Goal: Information Seeking & Learning: Learn about a topic

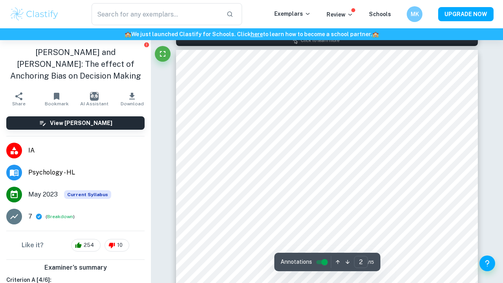
scroll to position [481, 0]
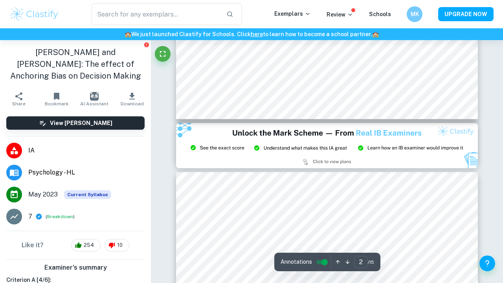
type input "3"
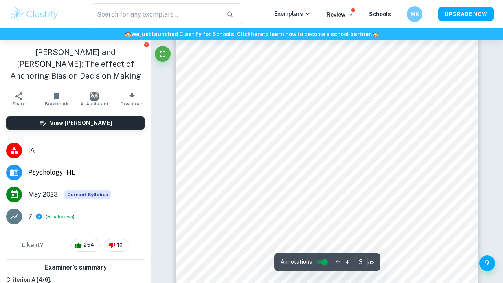
scroll to position [1042, 0]
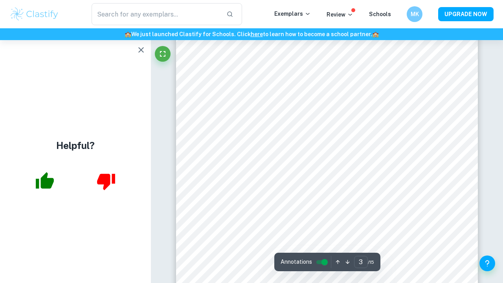
click at [141, 49] on icon "button" at bounding box center [140, 49] width 9 height 9
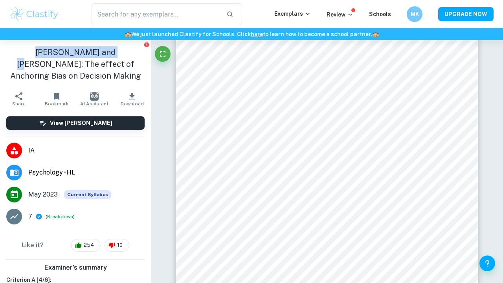
drag, startPoint x: 92, startPoint y: 53, endPoint x: 0, endPoint y: 55, distance: 91.9
click at [0, 55] on div "Tversky and Kahneman: The effect of Anchoring Bias on Decision Making" at bounding box center [75, 64] width 151 height 48
copy h1 "Tversky and Kahneman"
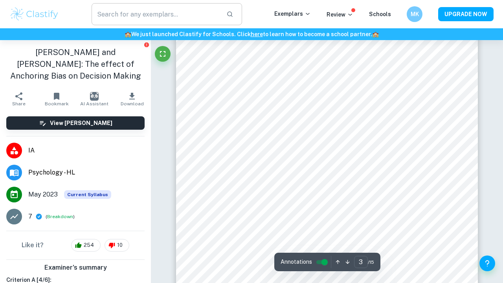
click at [160, 17] on input "text" at bounding box center [155, 14] width 128 height 22
paste input "Tversky and Kahneman"
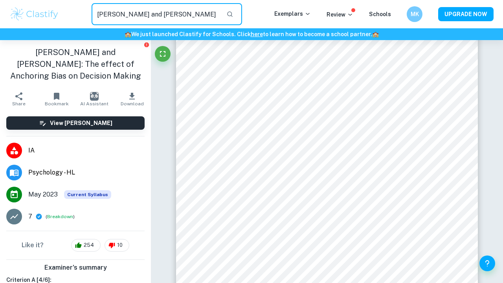
type input "Tversky and Kahneman"
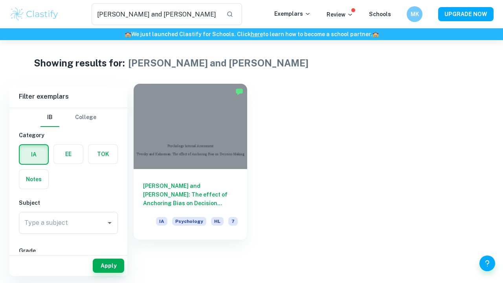
click at [198, 184] on h6 "[PERSON_NAME] and [PERSON_NAME]: The effect of Anchoring Bias on Decision Making" at bounding box center [190, 194] width 95 height 26
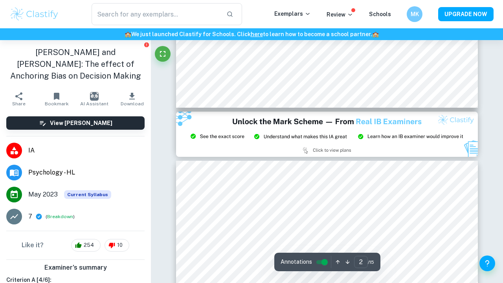
type input "3"
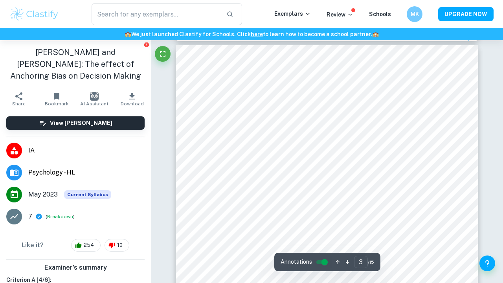
scroll to position [960, 0]
click at [176, 17] on input "text" at bounding box center [155, 14] width 128 height 22
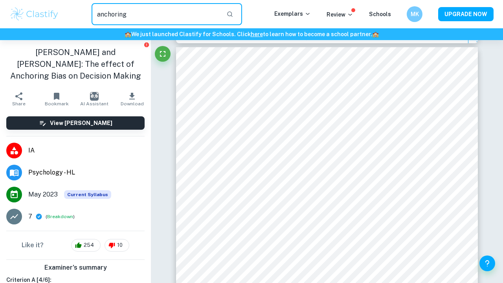
type input "anchoring"
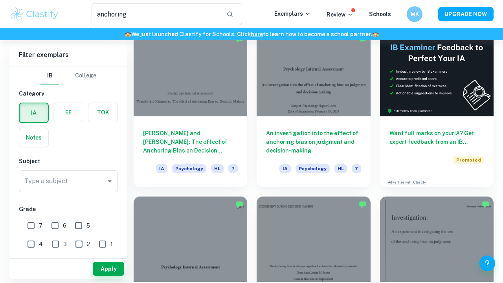
scroll to position [53, 0]
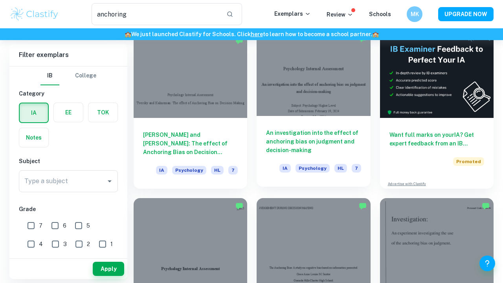
click at [285, 132] on h6 "An investigation into the effect of anchoring bias on judgment and decision-mak…" at bounding box center [313, 141] width 95 height 26
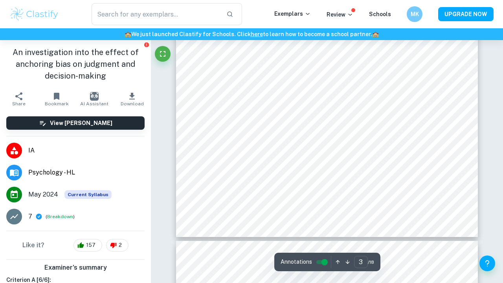
scroll to position [1088, 0]
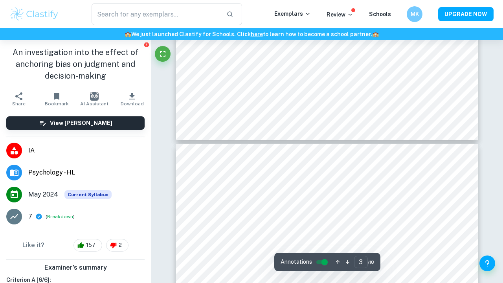
type input "4"
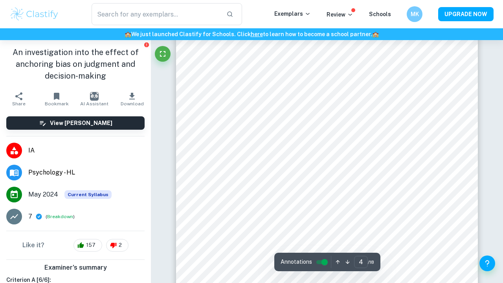
scroll to position [1314, 0]
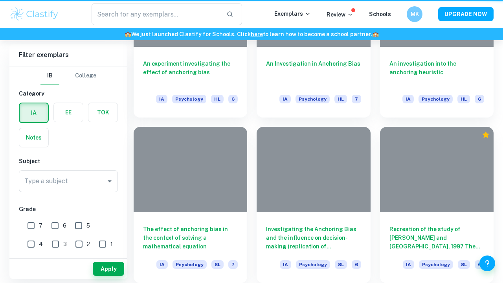
type input "anchoring"
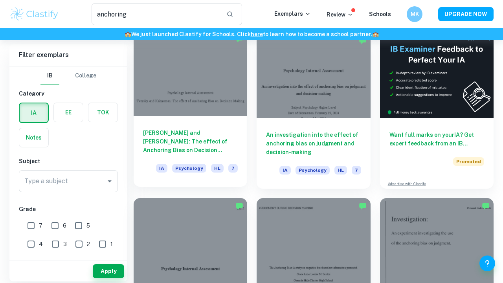
scroll to position [32, 0]
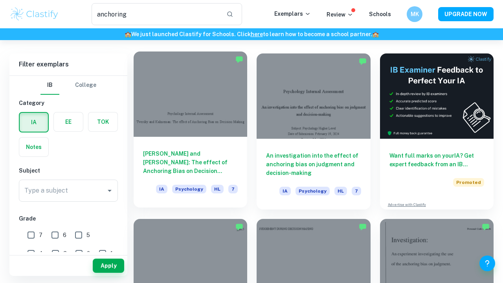
click at [184, 149] on h6 "Tversky and Kahneman: The effect of Anchoring Bias on Decision Making" at bounding box center [190, 162] width 95 height 26
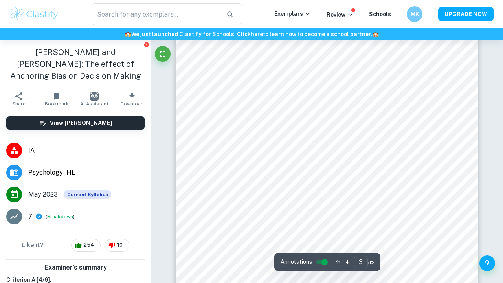
scroll to position [980, 0]
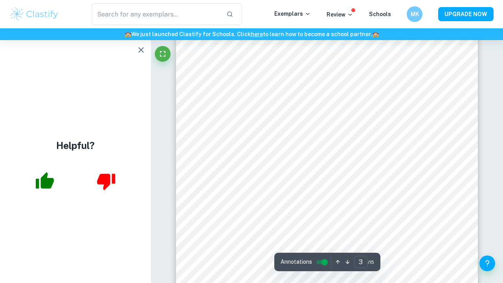
click at [137, 47] on icon "button" at bounding box center [140, 49] width 9 height 9
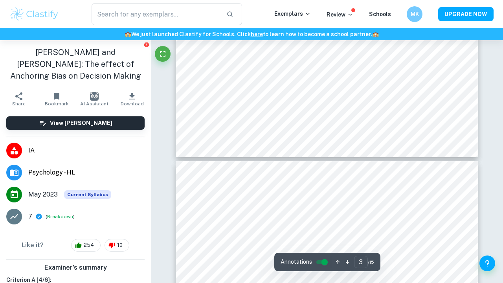
scroll to position [1274, 0]
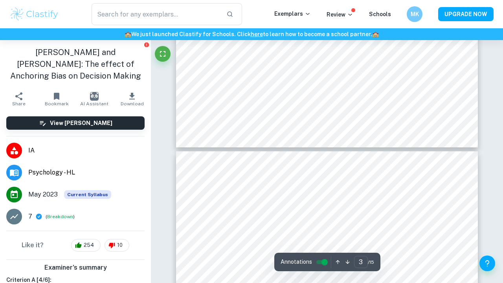
type input "4"
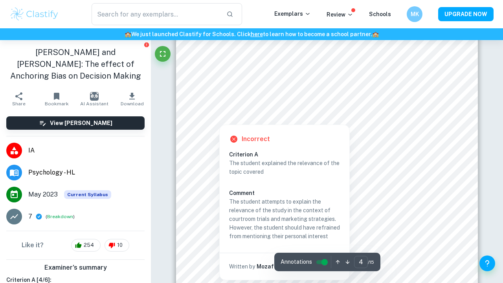
scroll to position [1444, 0]
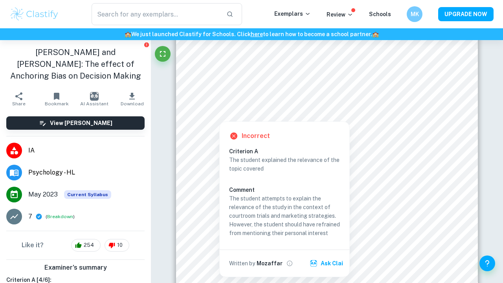
click at [307, 60] on div at bounding box center [321, 59] width 232 height 16
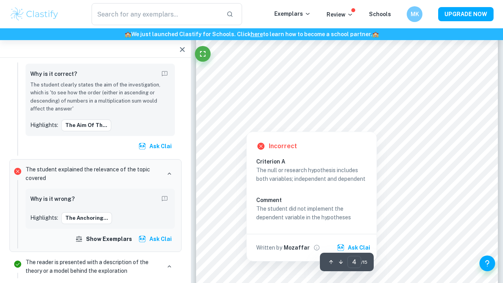
scroll to position [1431, 0]
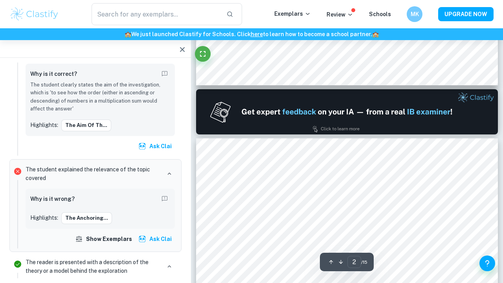
type input "1"
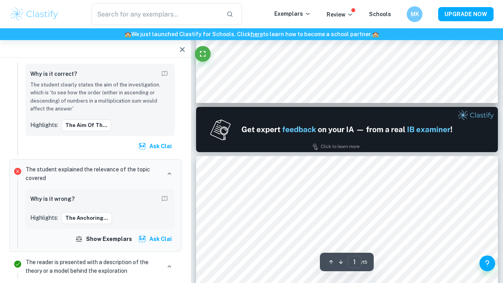
scroll to position [356, 0]
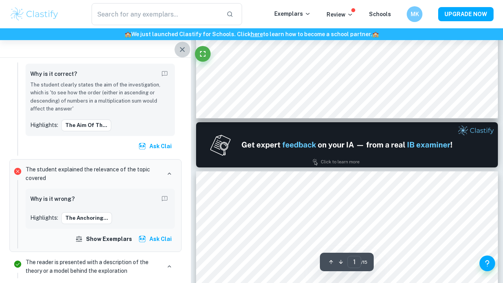
click at [180, 49] on icon "button" at bounding box center [181, 49] width 9 height 9
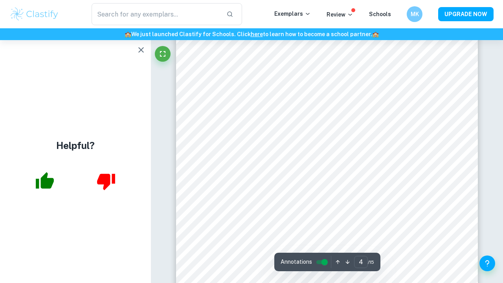
scroll to position [1521, 0]
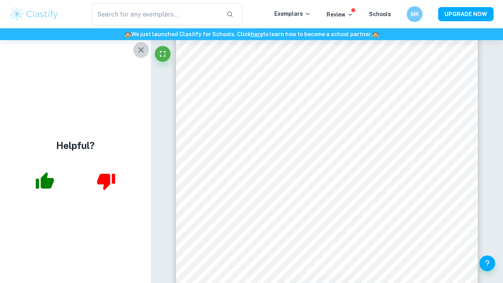
click at [138, 50] on icon "button" at bounding box center [140, 49] width 9 height 9
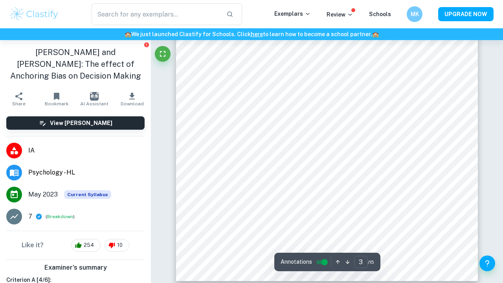
scroll to position [1150, 0]
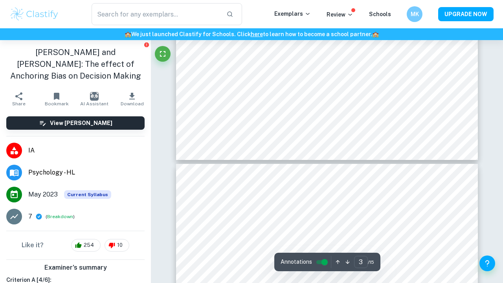
type input "4"
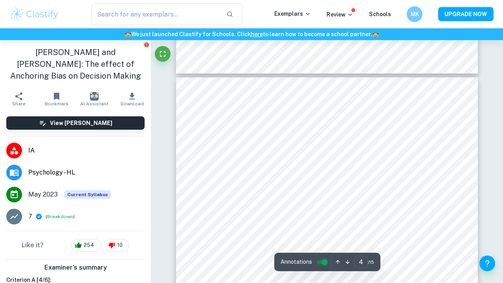
scroll to position [1361, 0]
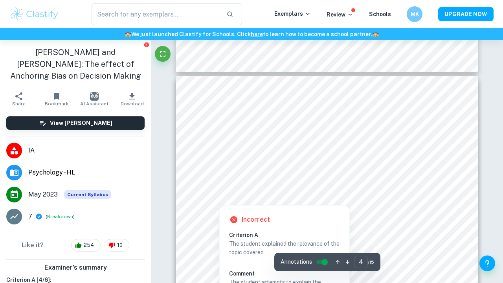
click at [330, 164] on div at bounding box center [323, 165] width 236 height 16
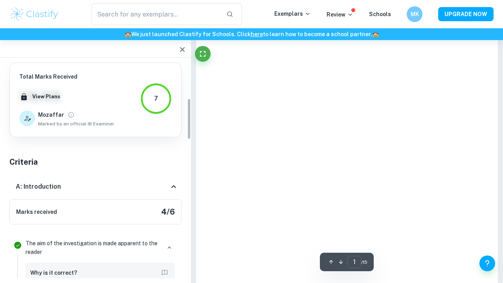
type input "4"
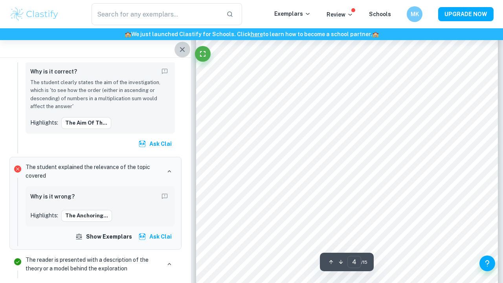
click at [181, 46] on icon "button" at bounding box center [181, 49] width 9 height 9
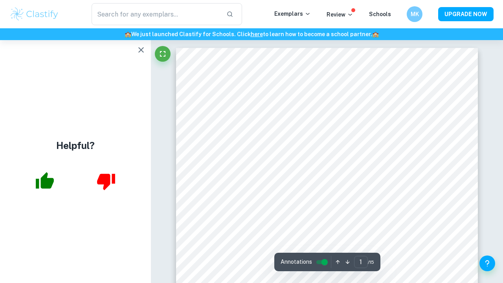
scroll to position [0, 0]
click at [144, 50] on icon "button" at bounding box center [140, 49] width 9 height 9
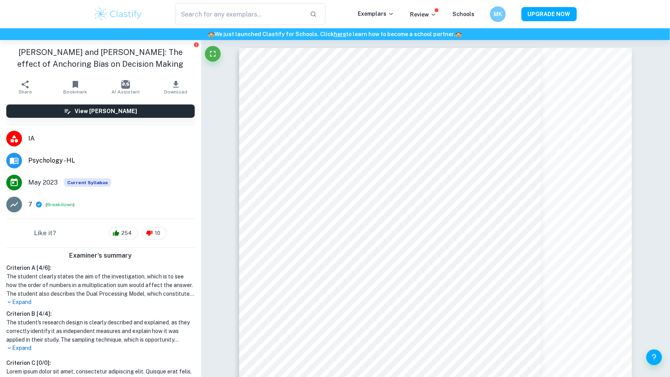
click at [195, 44] on icon "Report issue" at bounding box center [196, 44] width 5 height 5
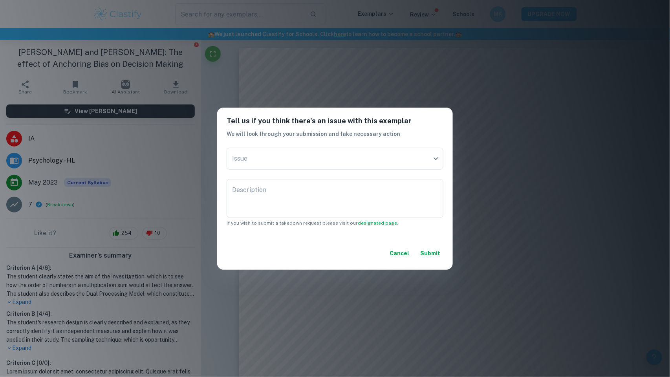
click at [399, 252] on button "Cancel" at bounding box center [399, 253] width 26 height 14
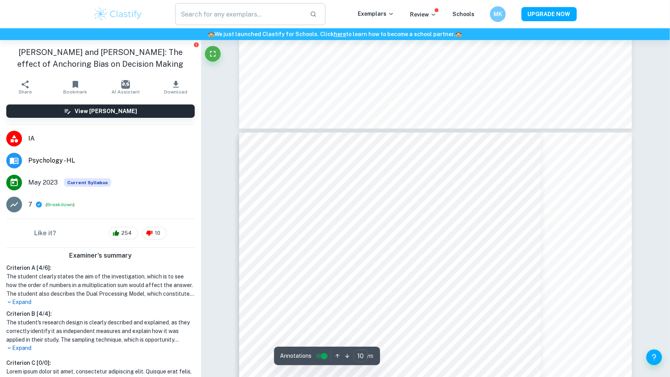
scroll to position [5457, 0]
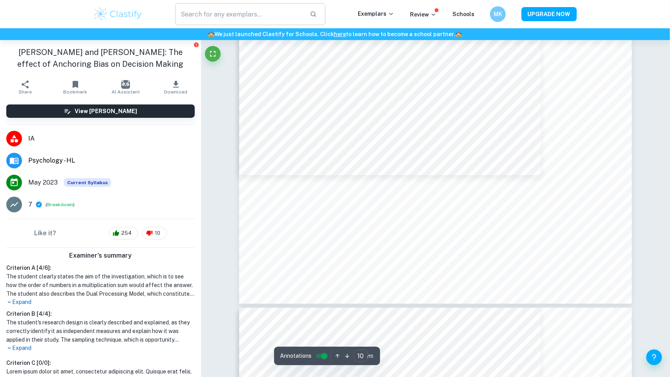
click at [417, 247] on div at bounding box center [435, 26] width 393 height 555
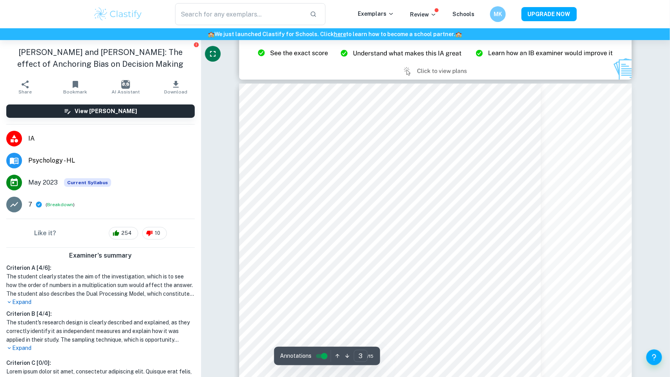
scroll to position [1210, 0]
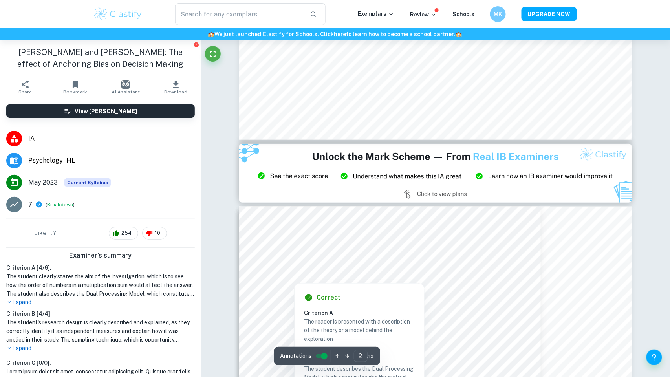
type input "3"
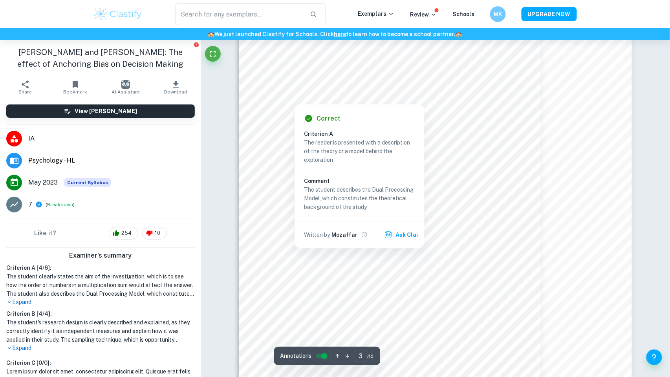
scroll to position [1270, 0]
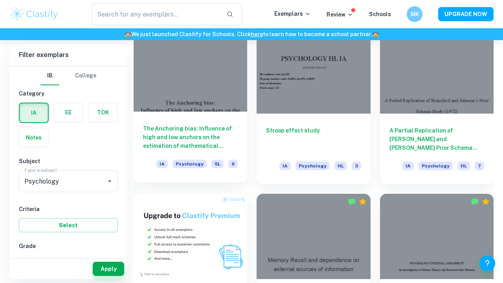
scroll to position [402, 0]
click at [174, 138] on h6 "The Anchoring bias: Influence of high and low anchors on the estimation of math…" at bounding box center [190, 137] width 95 height 26
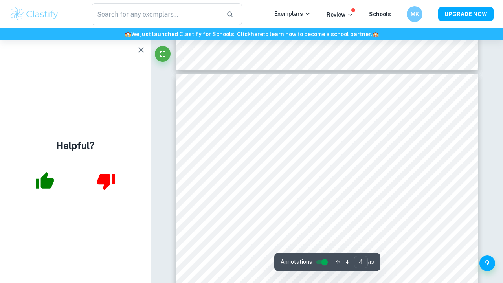
scroll to position [1368, 0]
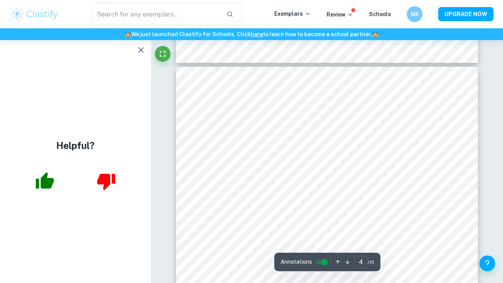
click at [144, 46] on icon "button" at bounding box center [140, 49] width 9 height 9
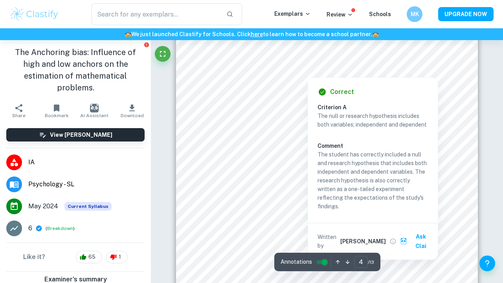
scroll to position [1432, 0]
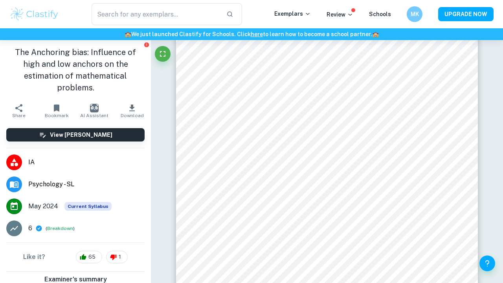
click at [302, 38] on div "🏫 We just launched Clastify for Schools. Click here to learn how to become a sc…" at bounding box center [251, 34] width 503 height 12
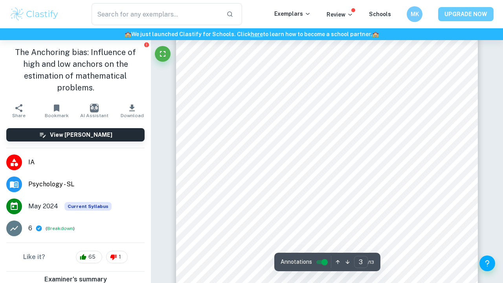
scroll to position [1079, 0]
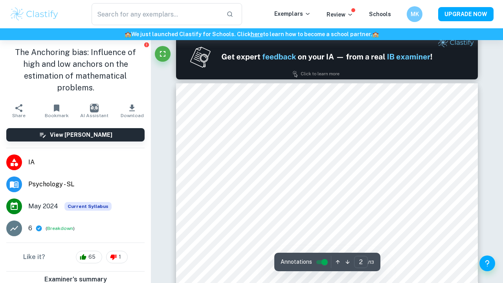
scroll to position [446, 0]
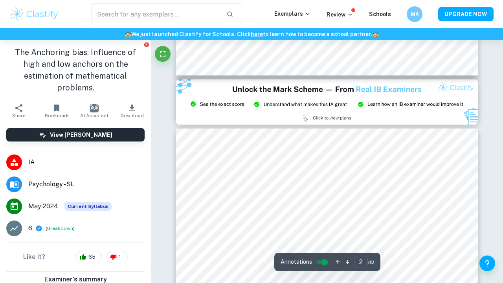
type input "3"
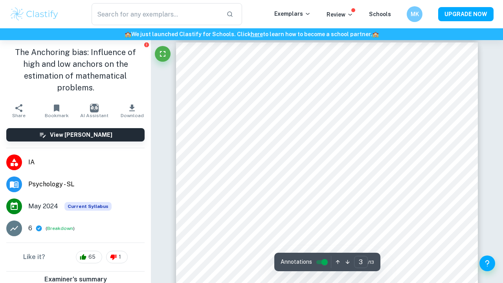
scroll to position [965, 0]
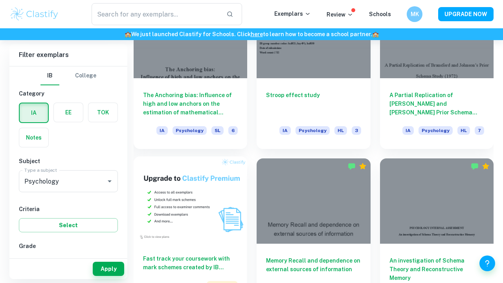
scroll to position [436, 0]
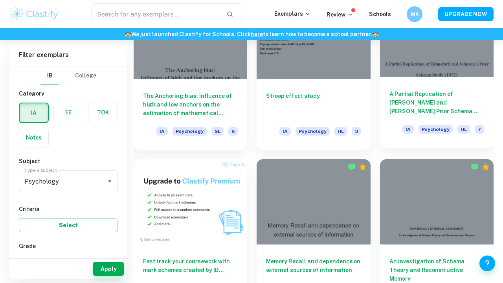
click at [433, 93] on h6 "A Partial Replication of [PERSON_NAME] and [PERSON_NAME] Prior Schema Study (19…" at bounding box center [436, 103] width 95 height 26
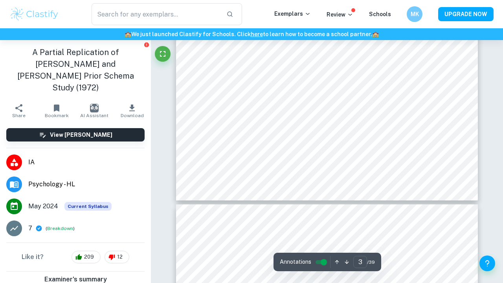
scroll to position [1230, 0]
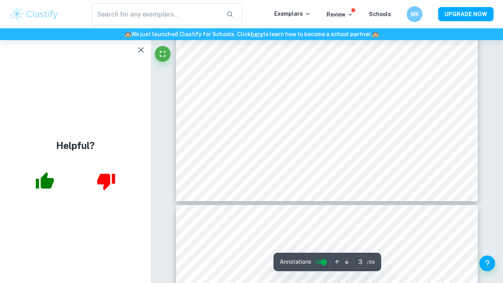
click at [144, 46] on icon "button" at bounding box center [140, 49] width 9 height 9
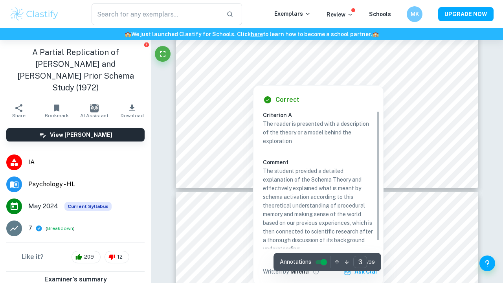
scroll to position [1179, 0]
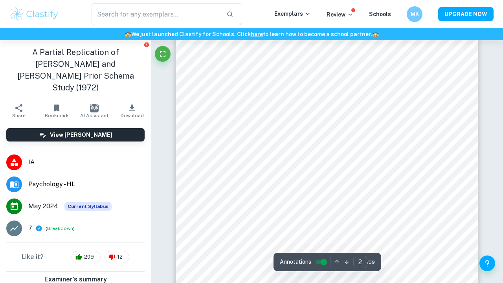
type input "1"
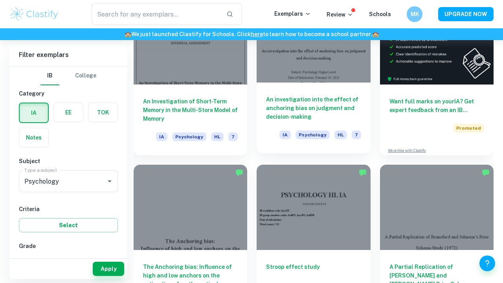
scroll to position [266, 0]
click at [303, 99] on h6 "An investigation into the effect of anchoring bias on judgment and decision-mak…" at bounding box center [313, 108] width 95 height 26
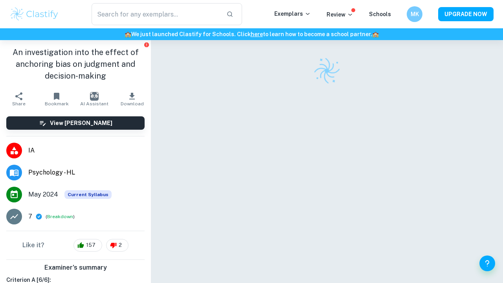
scroll to position [20, 0]
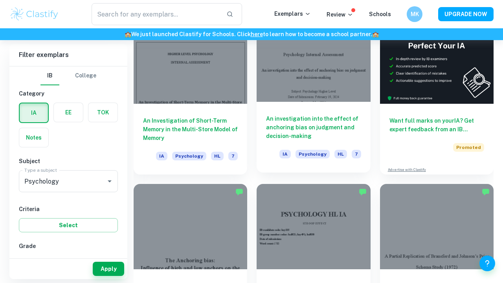
scroll to position [245, 0]
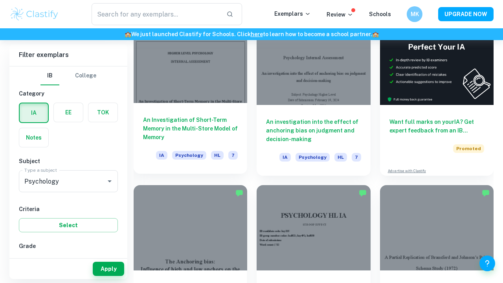
click at [199, 127] on h6 "An Investigation of Short-Term Memory in the Multi-Store Model of Memory" at bounding box center [190, 128] width 95 height 26
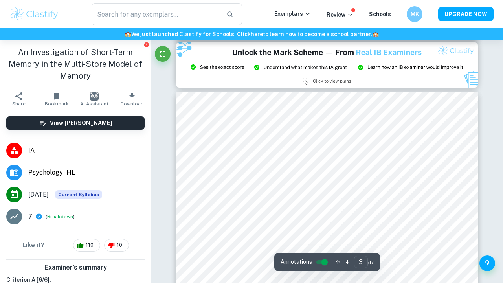
scroll to position [859, 0]
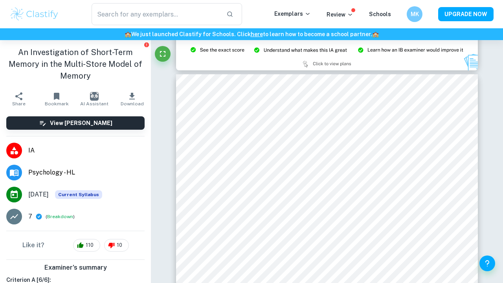
type input "2"
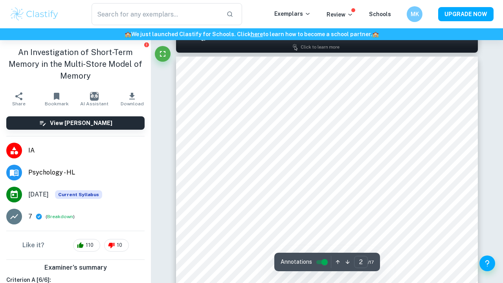
scroll to position [433, 0]
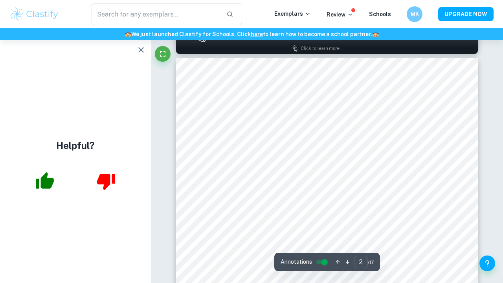
click at [139, 52] on icon "button" at bounding box center [140, 49] width 5 height 5
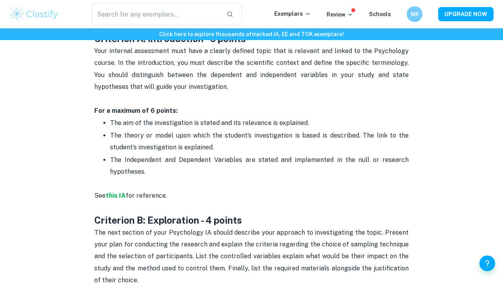
scroll to position [404, 0]
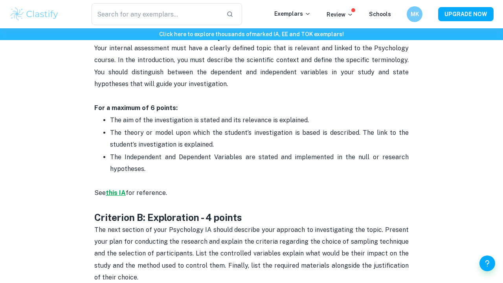
click at [115, 190] on strong "this IA" at bounding box center [116, 192] width 20 height 7
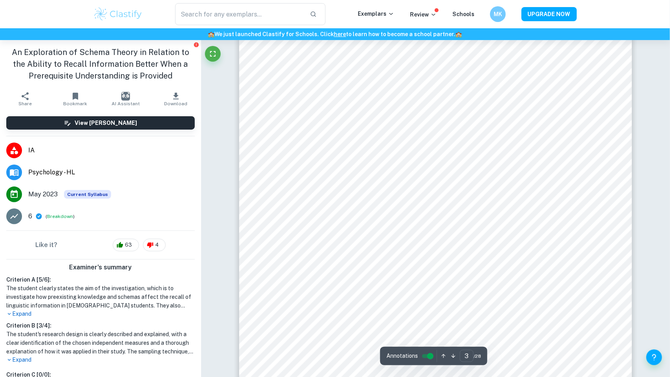
type input "4"
